Goal: Information Seeking & Learning: Find specific fact

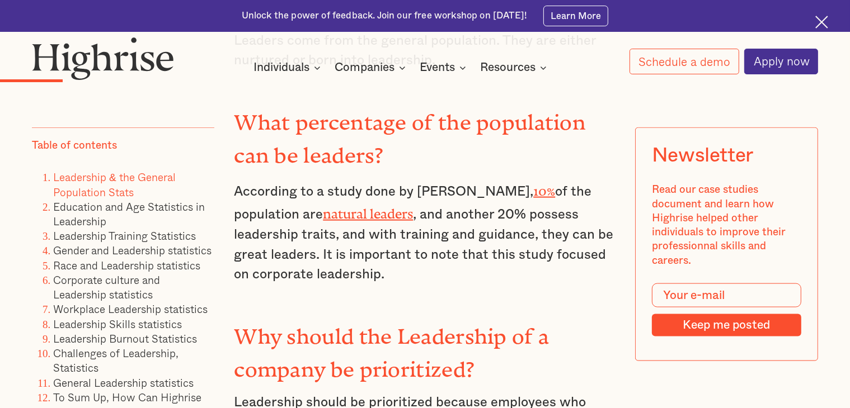
scroll to position [1498, 0]
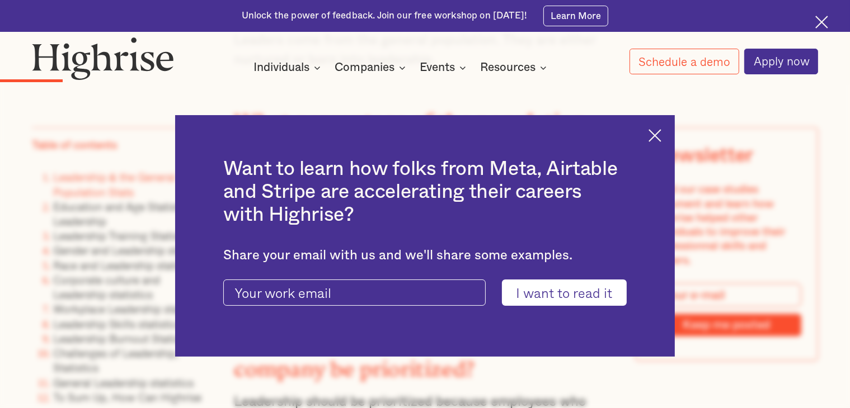
click at [660, 133] on img at bounding box center [654, 135] width 13 height 13
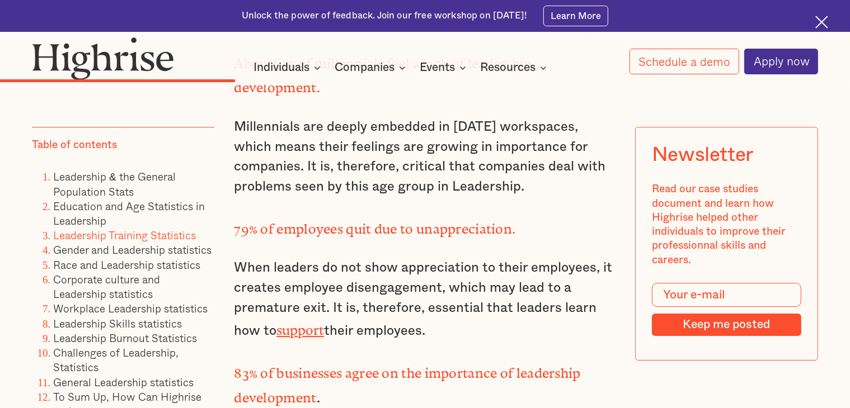
scroll to position [3503, 0]
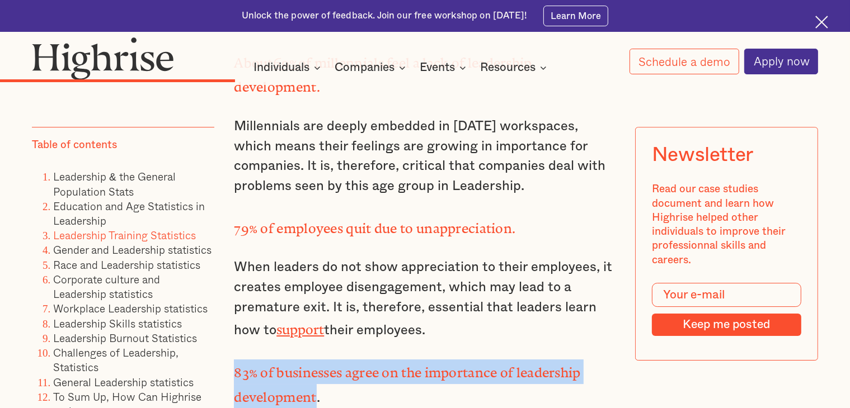
drag, startPoint x: 230, startPoint y: 244, endPoint x: 316, endPoint y: 266, distance: 88.3
copy strong "83% of businesses agree on the importance of leadership development"
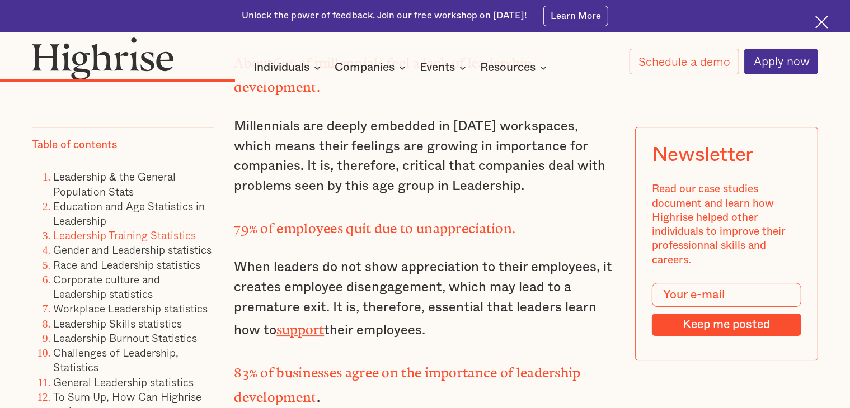
click at [568, 258] on p "When leaders do not show appreciation to their employees, it creates employee d…" at bounding box center [424, 299] width 381 height 83
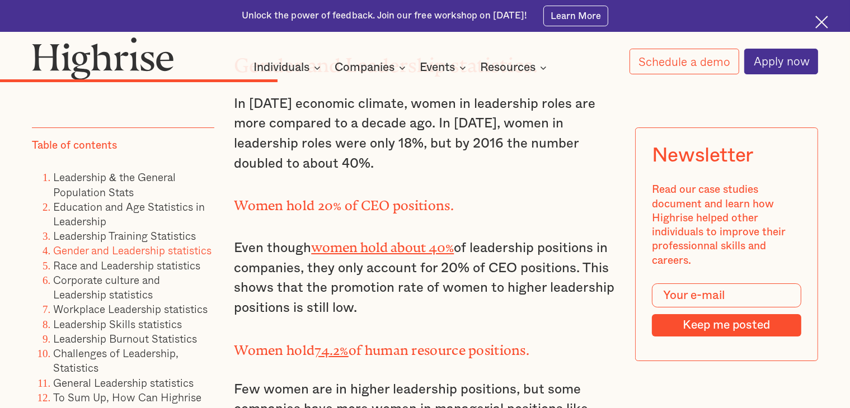
scroll to position [3991, 0]
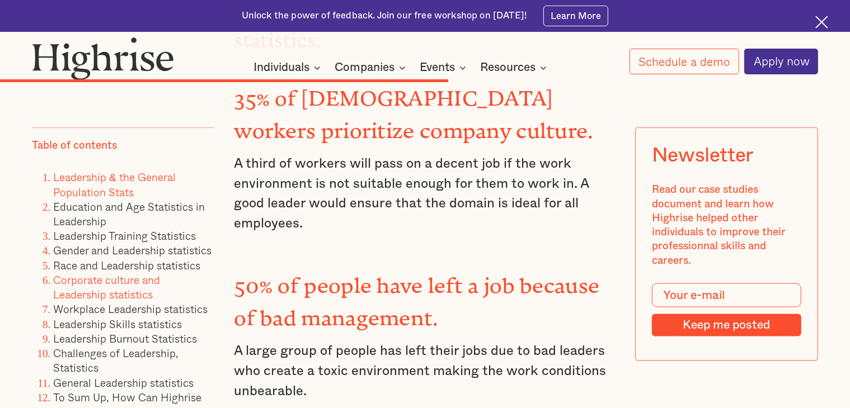
click at [114, 175] on link "Leadership & the General Population Stats" at bounding box center [114, 184] width 122 height 31
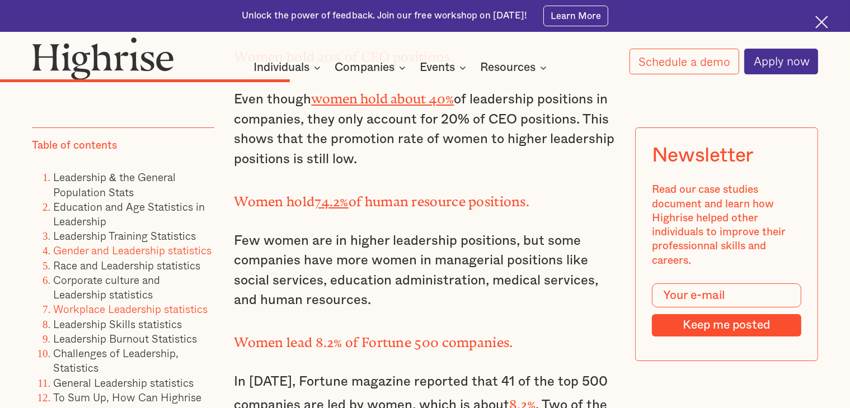
click at [117, 313] on link "Workplace Leadership statistics" at bounding box center [130, 309] width 154 height 16
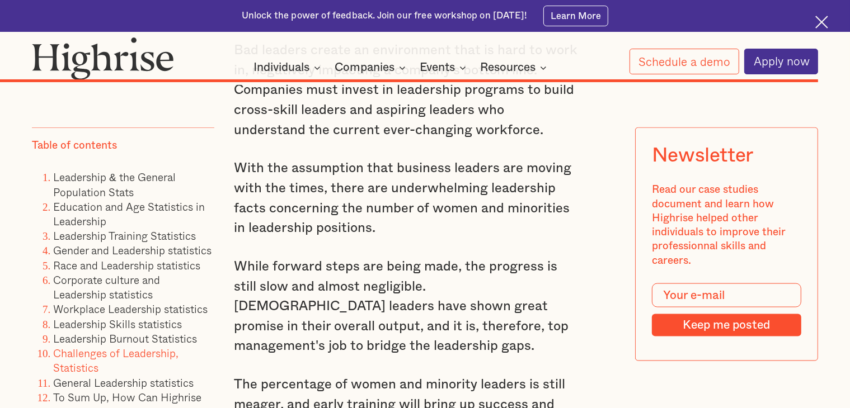
scroll to position [10199, 0]
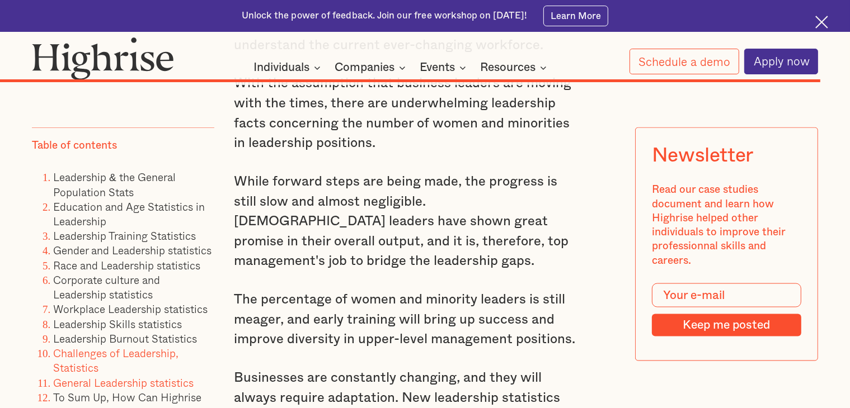
click at [185, 374] on link "General Leadership statistics" at bounding box center [123, 382] width 140 height 16
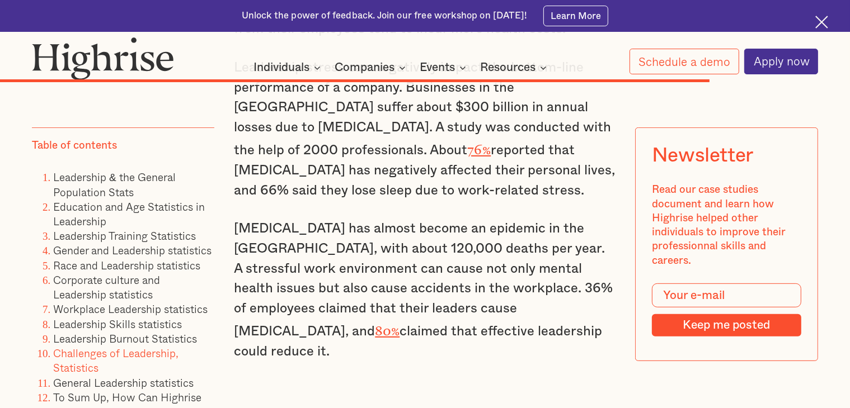
scroll to position [8930, 0]
